Goal: Task Accomplishment & Management: Manage account settings

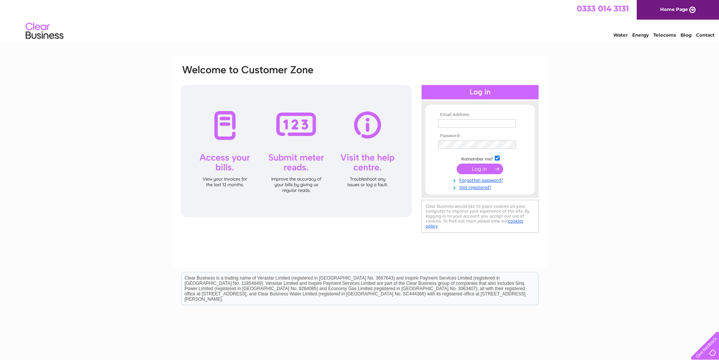
type input "Yeabu.Conteh@sdm-group.com"
drag, startPoint x: 482, startPoint y: 169, endPoint x: 532, endPoint y: 170, distance: 50.3
click at [482, 169] on input "submit" at bounding box center [480, 169] width 46 height 11
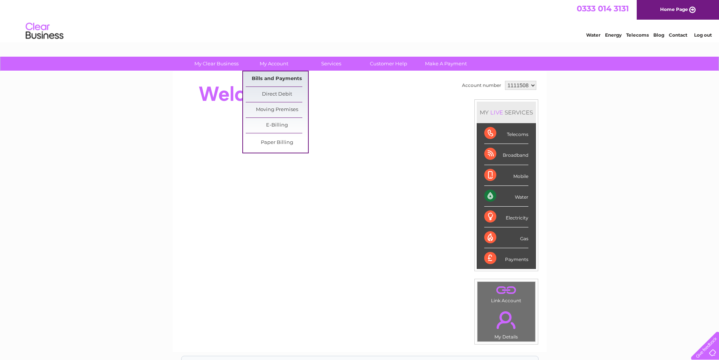
click at [279, 81] on link "Bills and Payments" at bounding box center [277, 78] width 62 height 15
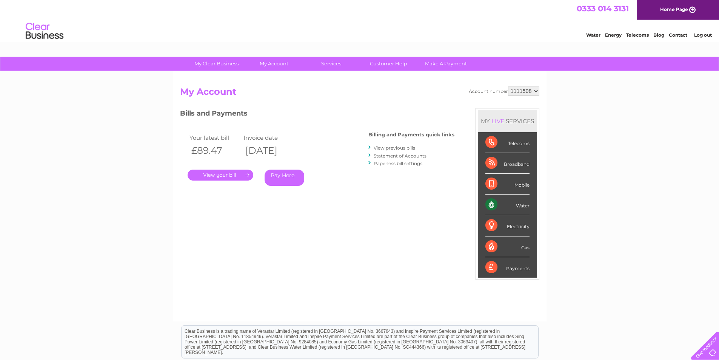
click at [233, 175] on link "." at bounding box center [221, 175] width 66 height 11
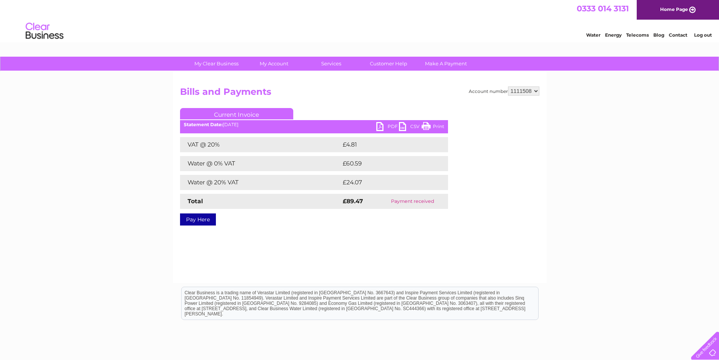
click at [381, 128] on link "PDF" at bounding box center [388, 127] width 23 height 11
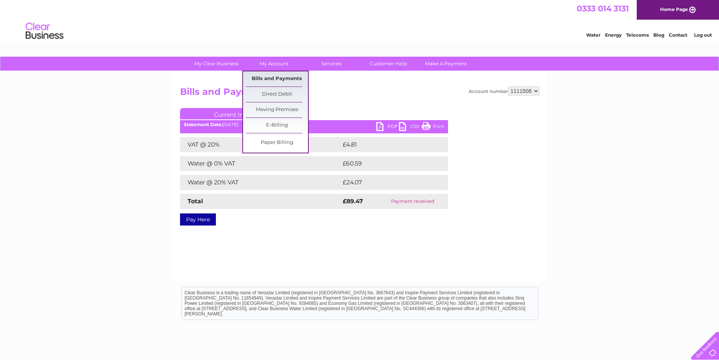
click at [272, 78] on link "Bills and Payments" at bounding box center [277, 78] width 62 height 15
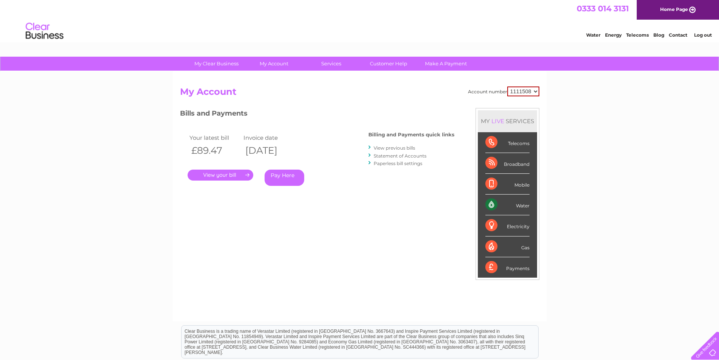
click at [413, 148] on link "View previous bills" at bounding box center [395, 148] width 42 height 6
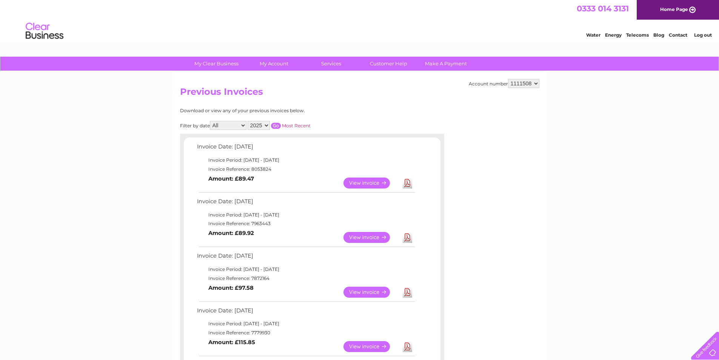
click at [375, 239] on link "View" at bounding box center [372, 237] width 56 height 11
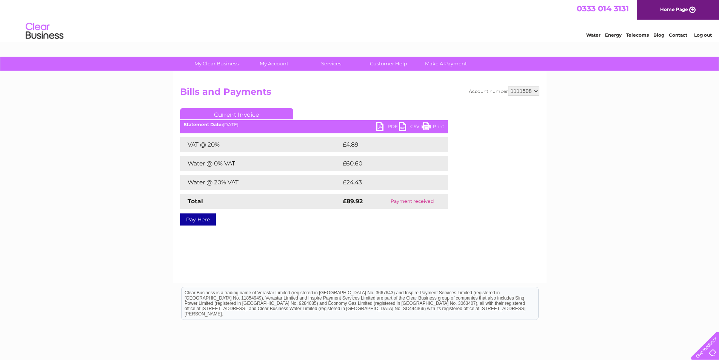
click at [383, 127] on link "PDF" at bounding box center [388, 127] width 23 height 11
